Goal: Information Seeking & Learning: Learn about a topic

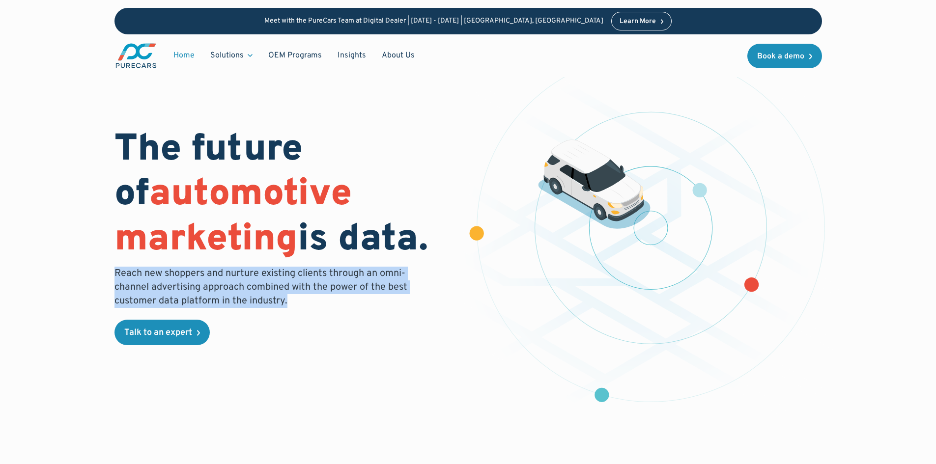
drag, startPoint x: 115, startPoint y: 270, endPoint x: 331, endPoint y: 309, distance: 218.7
click at [331, 309] on div "The future of automotive marketing is data. Reach new shoppers and nurture exis…" at bounding box center [285, 236] width 342 height 217
click at [211, 286] on p "Reach new shoppers and nurture existing clients through an omni-channel adverti…" at bounding box center [263, 287] width 299 height 41
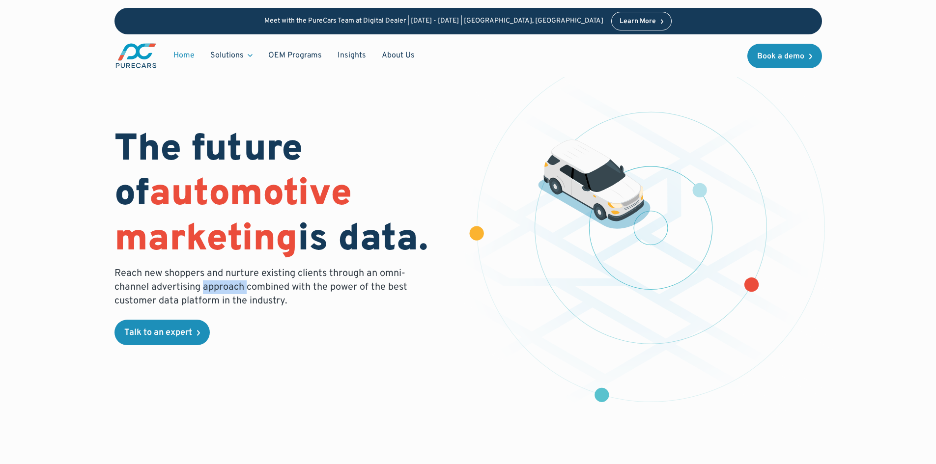
click at [211, 286] on p "Reach new shoppers and nurture existing clients through an omni-channel adverti…" at bounding box center [263, 287] width 299 height 41
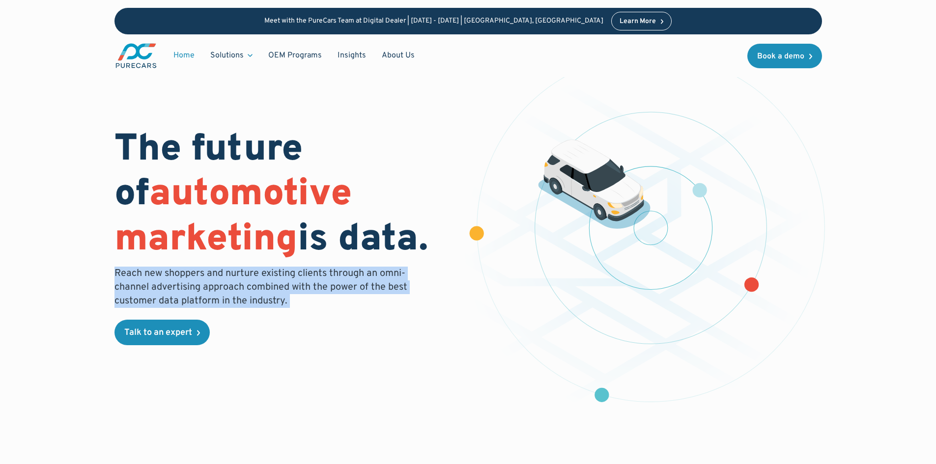
click at [211, 286] on p "Reach new shoppers and nurture existing clients through an omni-channel adverti…" at bounding box center [263, 287] width 299 height 41
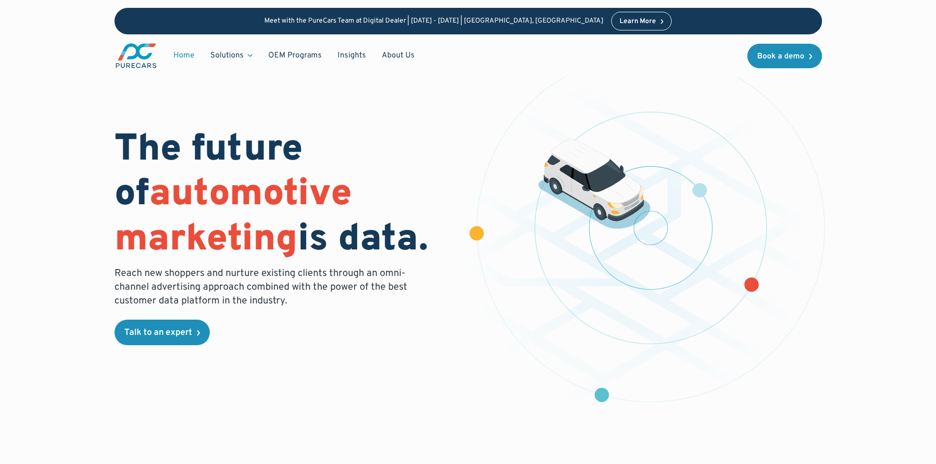
drag, startPoint x: 215, startPoint y: 285, endPoint x: 455, endPoint y: 209, distance: 251.4
click at [455, 209] on h1 "The future of automotive marketing is data." at bounding box center [285, 195] width 342 height 135
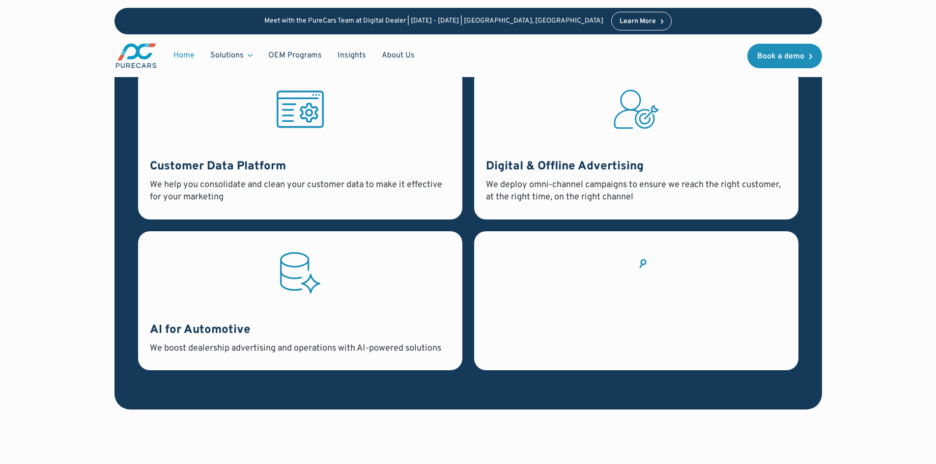
scroll to position [796, 0]
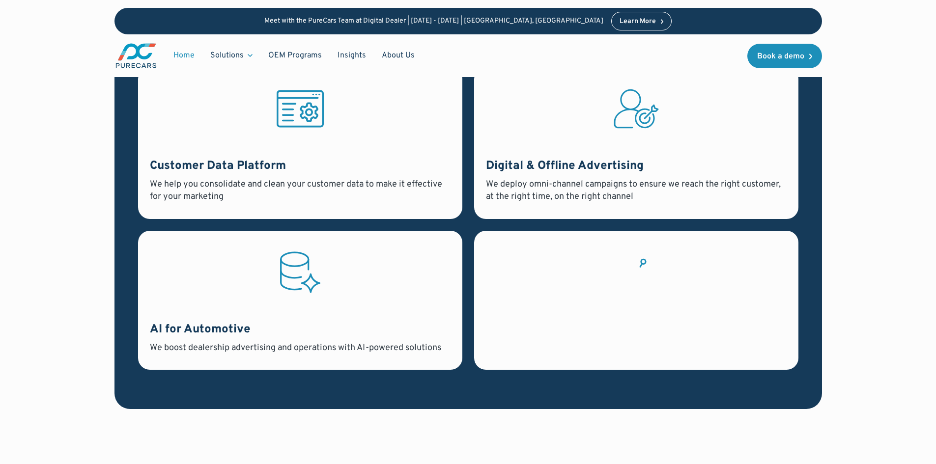
click at [622, 279] on icon at bounding box center [636, 273] width 47 height 52
click at [642, 268] on icon at bounding box center [636, 273] width 47 height 52
click at [642, 266] on icon at bounding box center [636, 273] width 47 height 52
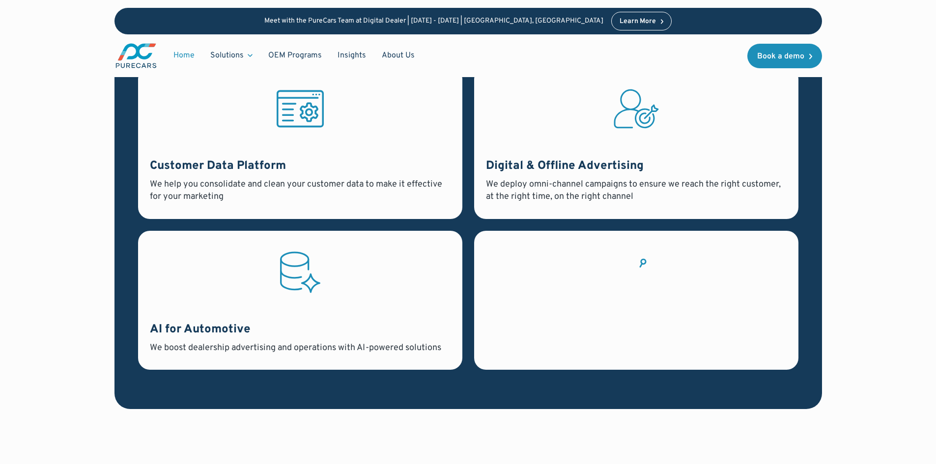
click at [642, 266] on icon at bounding box center [636, 273] width 47 height 52
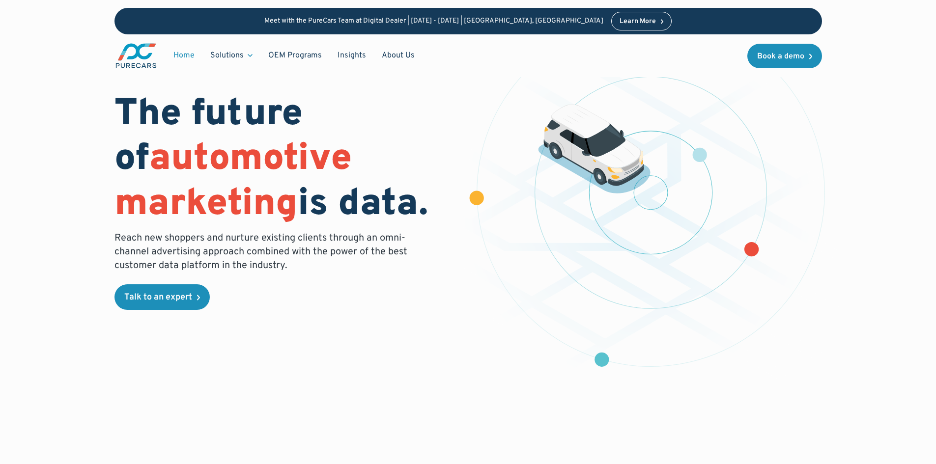
scroll to position [0, 0]
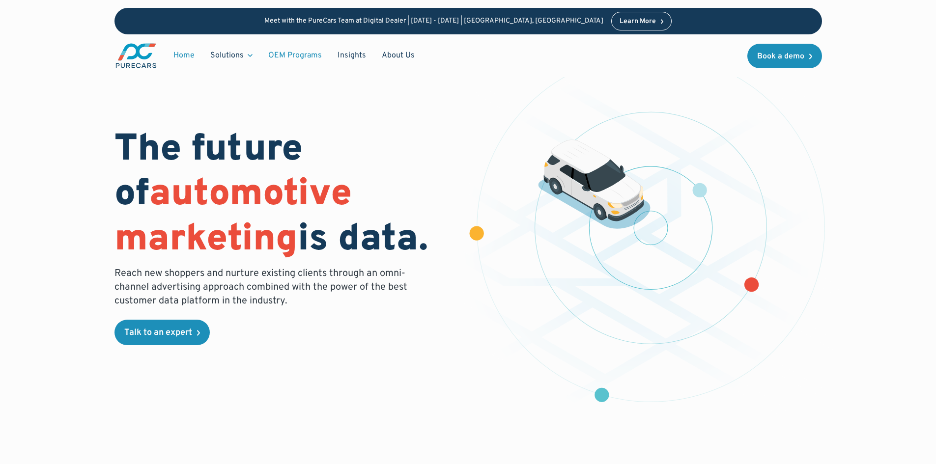
click at [276, 56] on link "OEM Programs" at bounding box center [294, 55] width 69 height 19
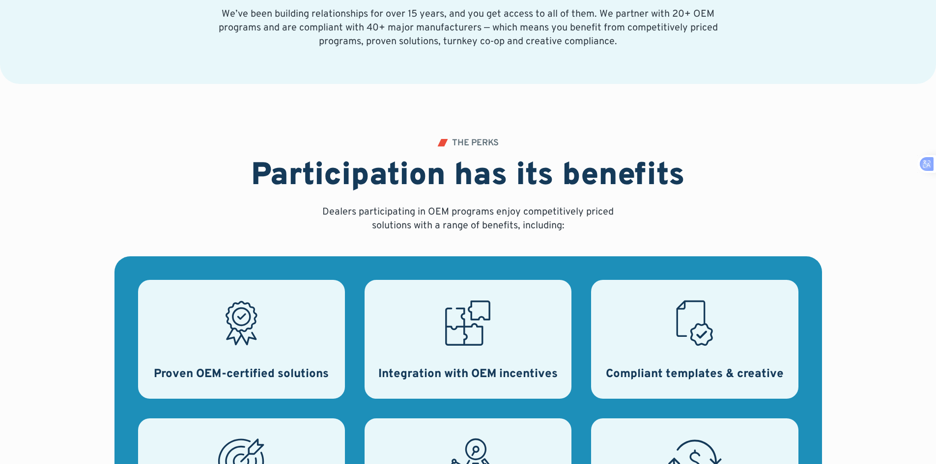
scroll to position [164, 0]
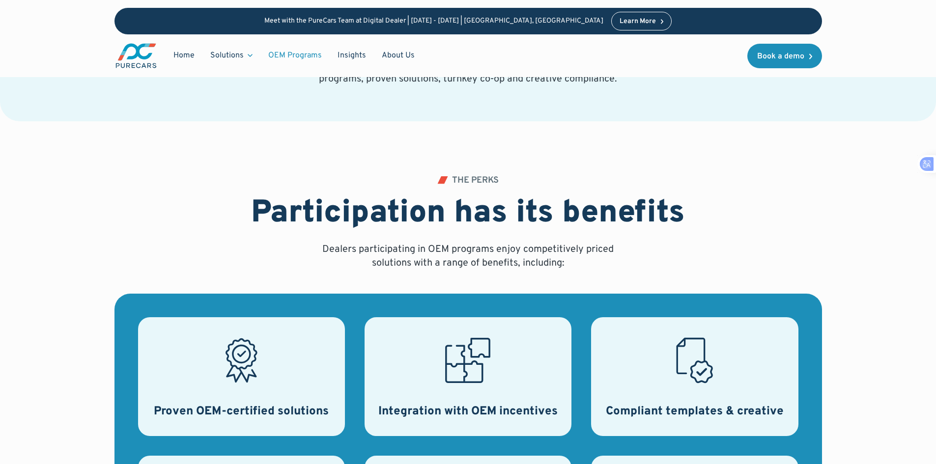
click at [456, 238] on div "THE PERKS Participation has its benefits Dealers participating in OEM programs …" at bounding box center [468, 223] width 434 height 94
click at [460, 188] on div "THE PERKS Participation has its benefits Dealers participating in OEM programs …" at bounding box center [468, 223] width 434 height 94
click at [460, 220] on h2 "Participation has its benefits" at bounding box center [468, 214] width 434 height 38
click at [611, 217] on h2 "Participation has its benefits" at bounding box center [468, 214] width 434 height 38
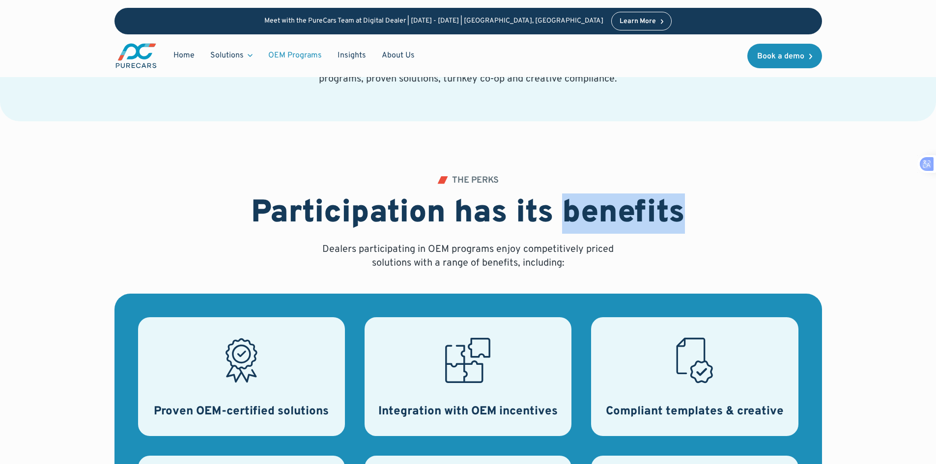
click at [611, 217] on h2 "Participation has its benefits" at bounding box center [468, 214] width 434 height 38
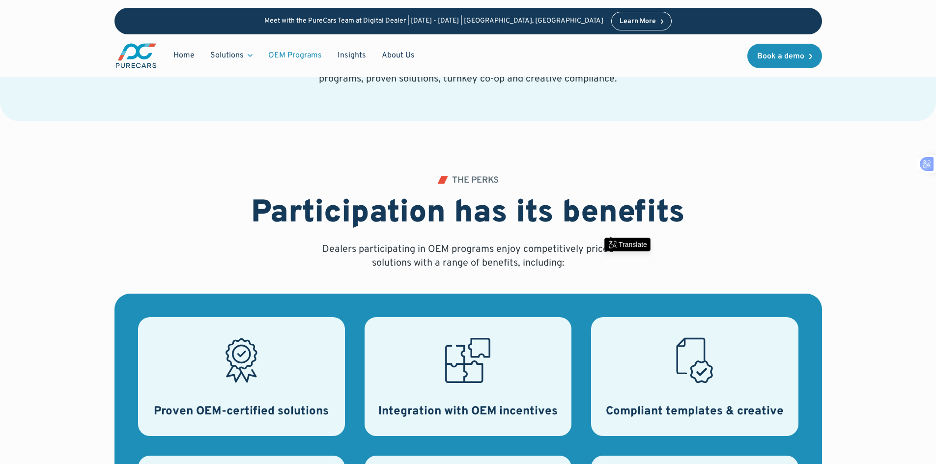
drag, startPoint x: 778, startPoint y: 233, endPoint x: 635, endPoint y: 229, distance: 143.1
click at [777, 233] on div "THE PERKS Participation has its benefits Dealers participating in OEM programs …" at bounding box center [468, 438] width 708 height 525
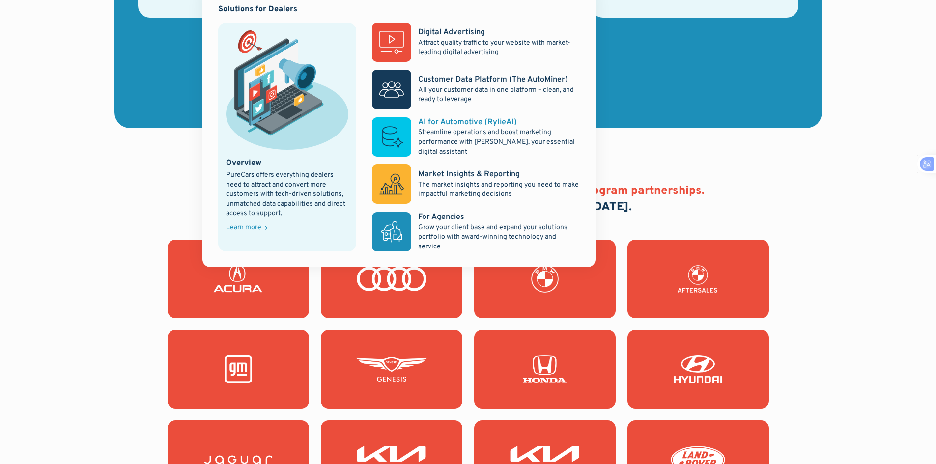
scroll to position [819, 0]
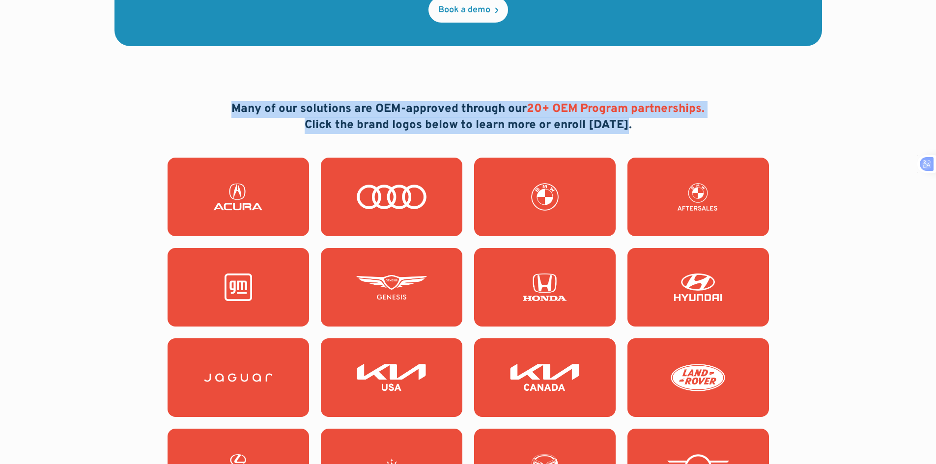
drag, startPoint x: 228, startPoint y: 104, endPoint x: 641, endPoint y: 132, distance: 414.2
click at [641, 132] on div "Many of our solutions are OEM-approved through our 20+ OEM Program partnerships…" at bounding box center [468, 394] width 708 height 587
click at [640, 143] on icon at bounding box center [643, 144] width 10 height 10
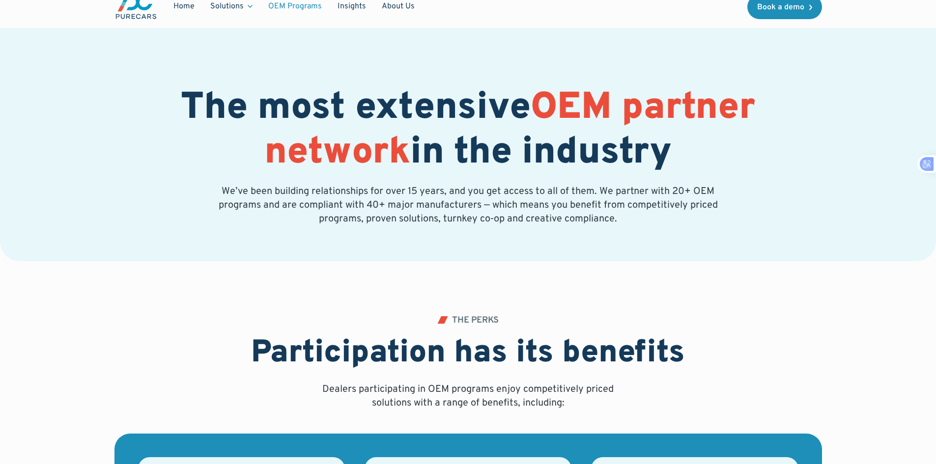
scroll to position [0, 0]
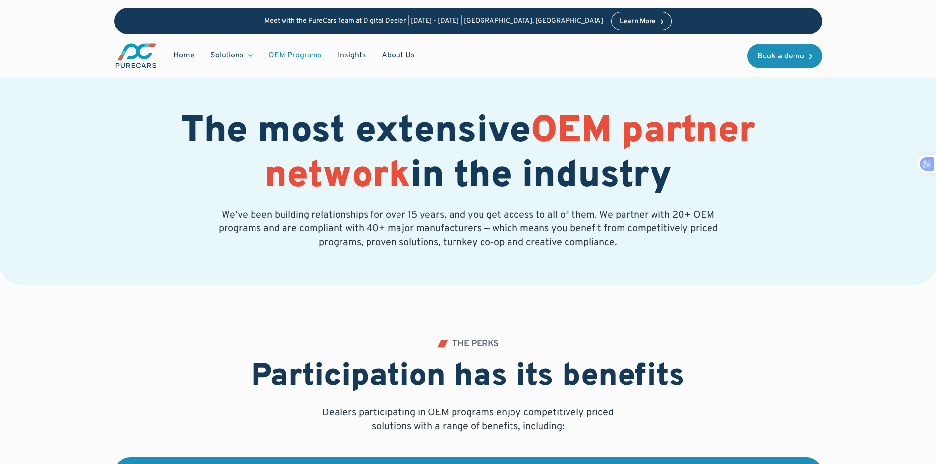
drag, startPoint x: 111, startPoint y: 49, endPoint x: 161, endPoint y: 62, distance: 52.3
click at [161, 62] on div "Meet with the PureCars Team at Digital Dealer | October 14th - October 15th | L…" at bounding box center [468, 38] width 936 height 77
